Goal: Find specific page/section: Find specific page/section

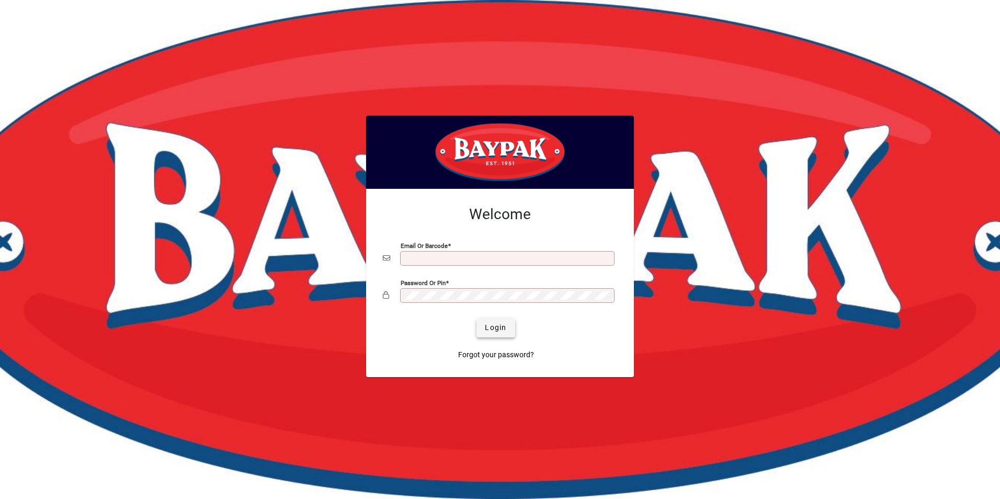
type input "**********"
click at [489, 326] on span "Login" at bounding box center [495, 327] width 21 height 11
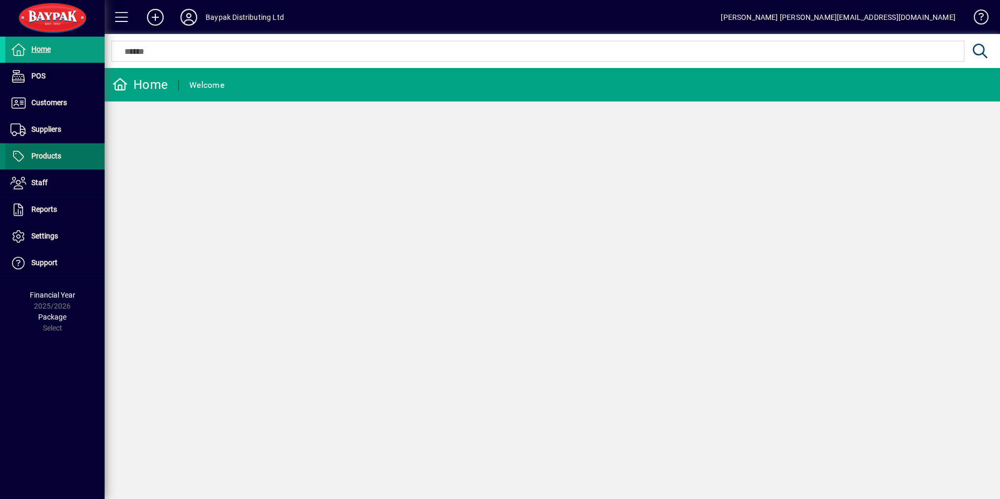
click at [57, 161] on span "Products" at bounding box center [33, 156] width 56 height 13
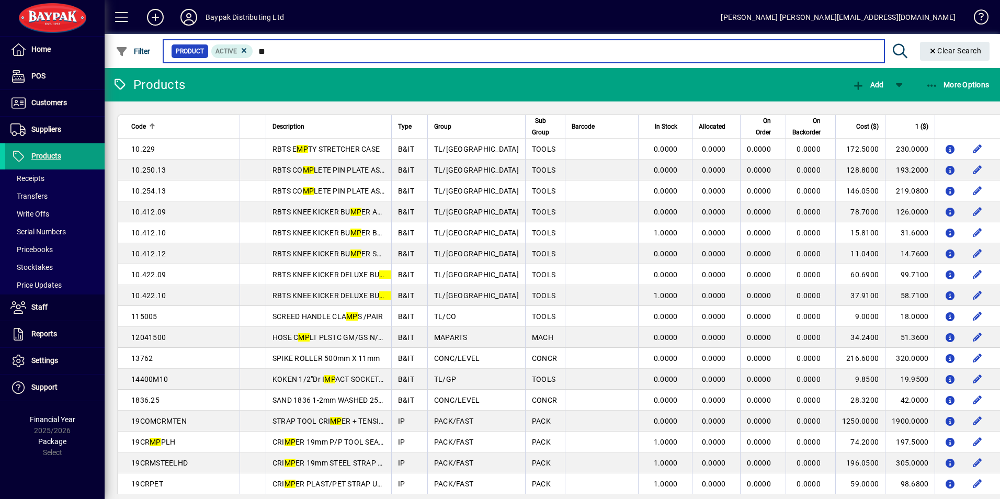
type input "*"
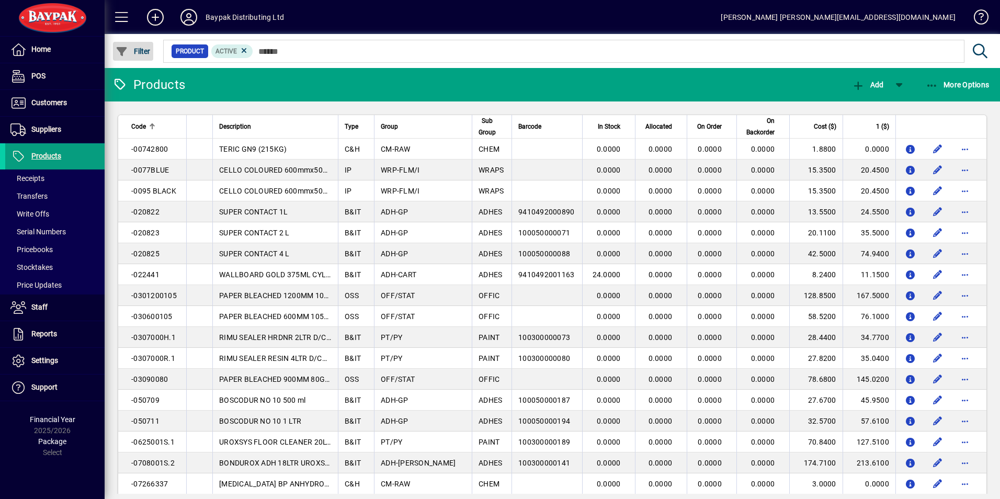
click at [145, 49] on span "Filter" at bounding box center [133, 51] width 35 height 8
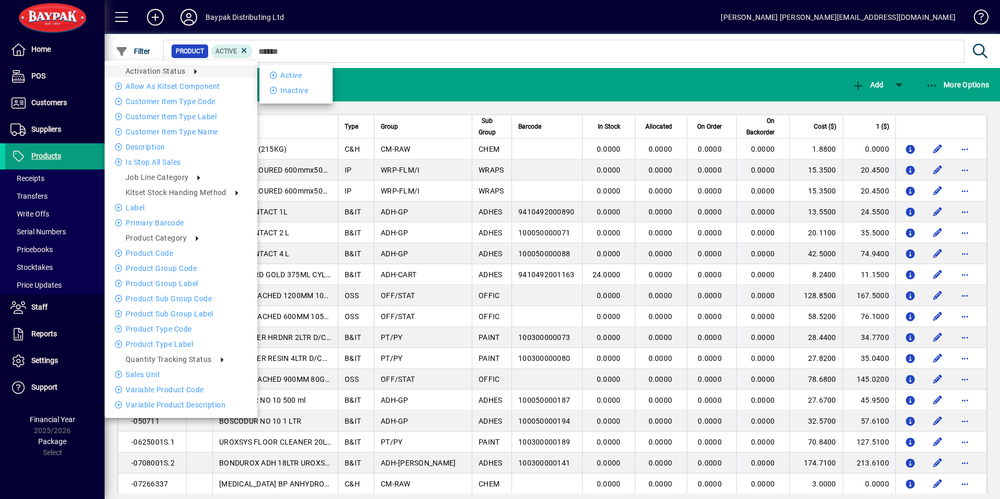
click at [340, 82] on div at bounding box center [500, 249] width 1000 height 499
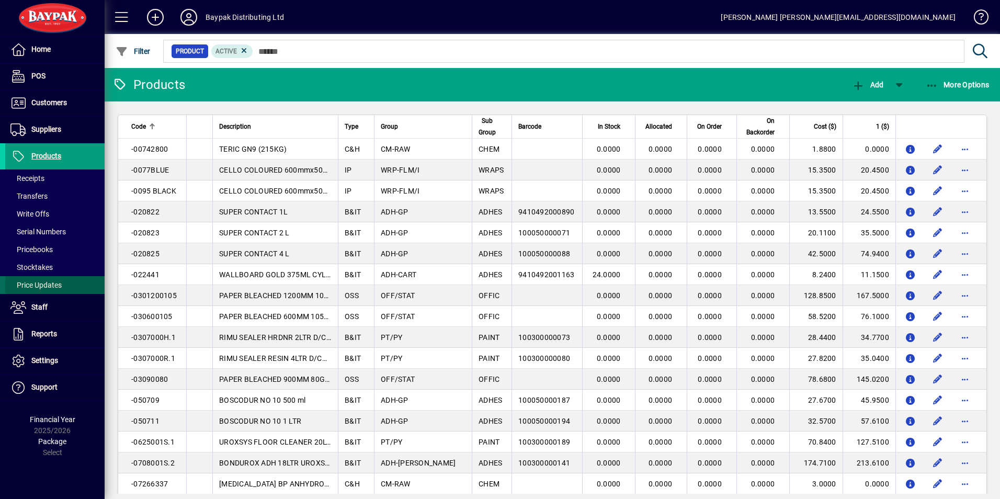
click at [49, 286] on span "Price Updates" at bounding box center [35, 285] width 51 height 8
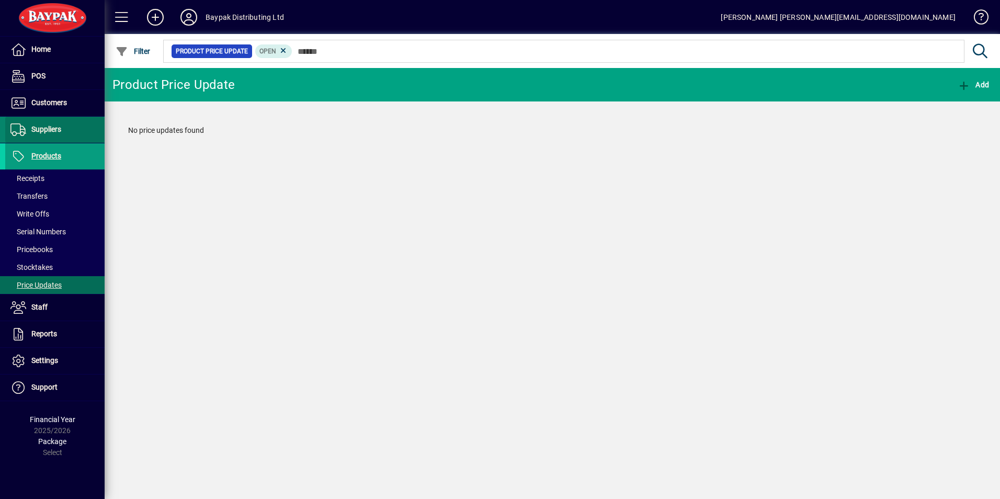
click at [51, 127] on span "Suppliers" at bounding box center [46, 129] width 30 height 8
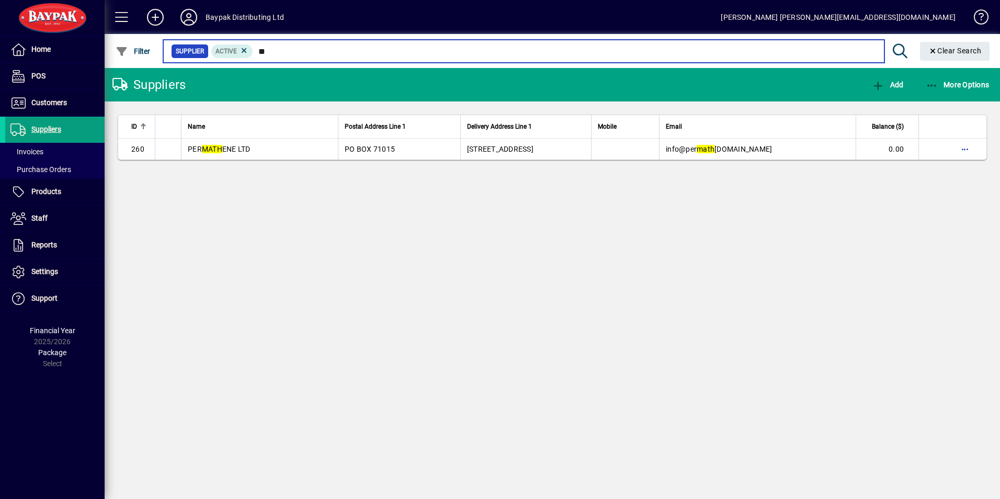
type input "*"
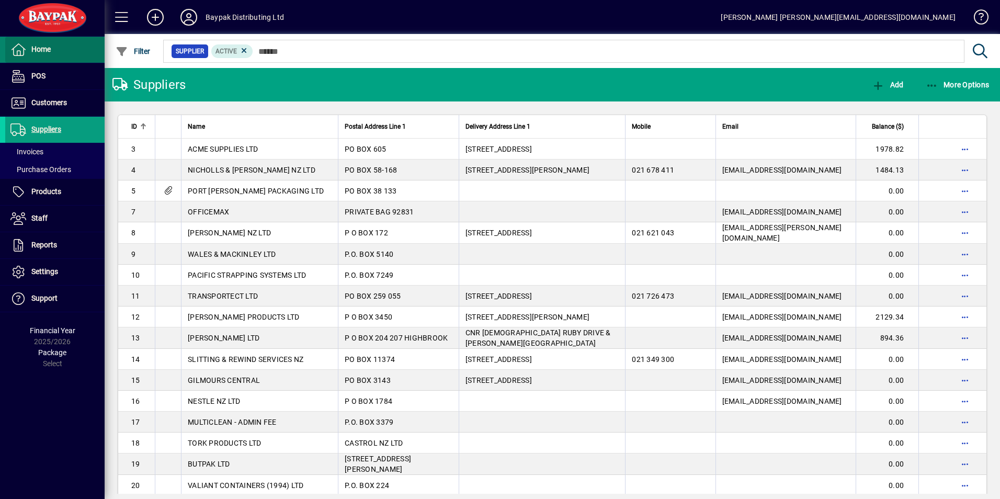
click at [45, 51] on span "Home" at bounding box center [40, 49] width 19 height 8
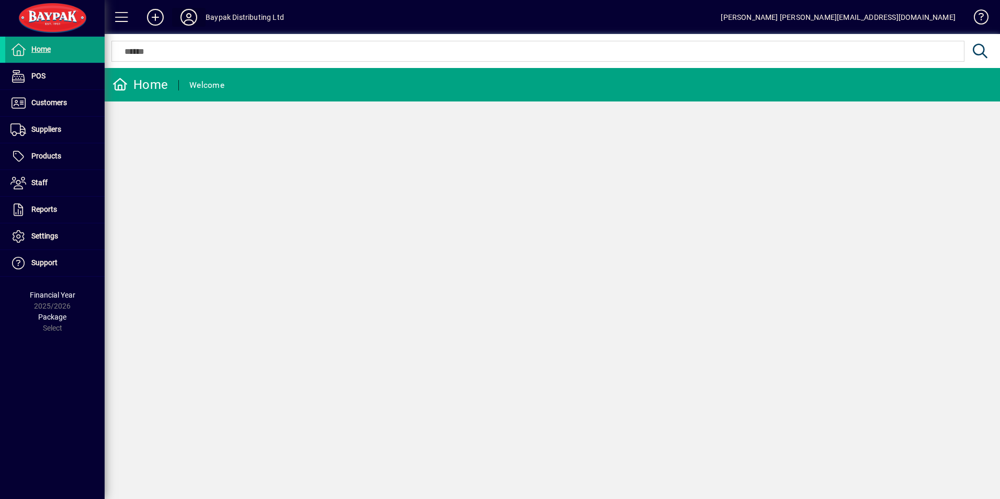
click at [190, 17] on icon at bounding box center [188, 17] width 21 height 17
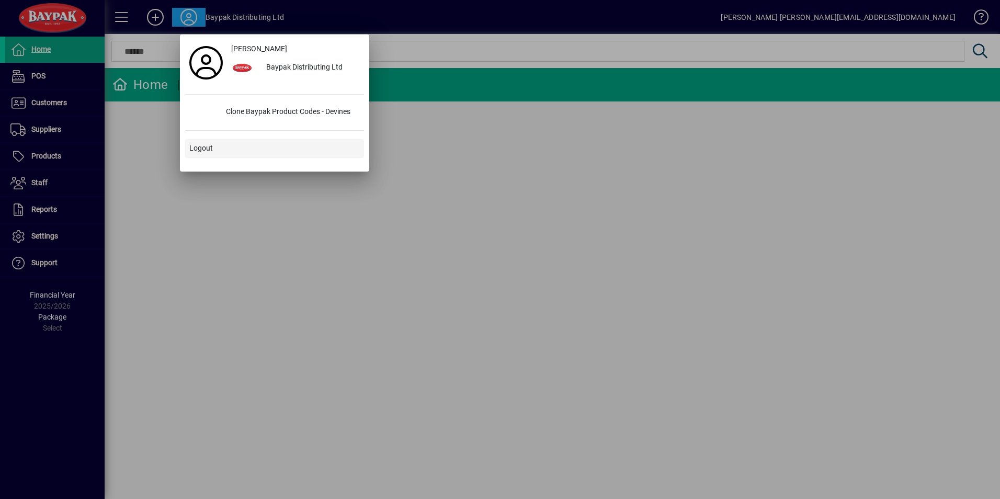
click at [203, 147] on span "Logout" at bounding box center [201, 148] width 24 height 11
